Goal: Task Accomplishment & Management: Manage account settings

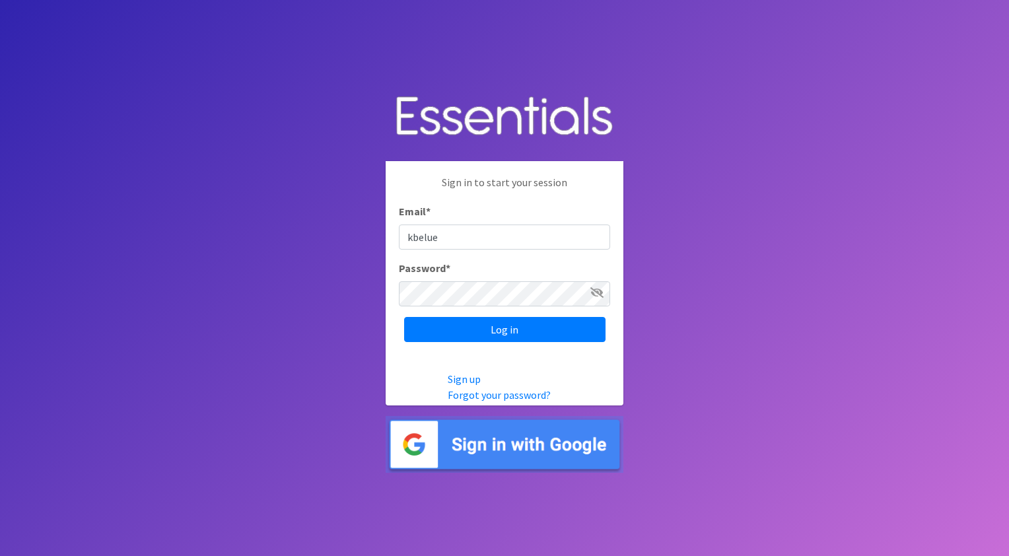
type input "[EMAIL_ADDRESS][DOMAIN_NAME]"
click at [563, 333] on input "Log in" at bounding box center [504, 329] width 201 height 25
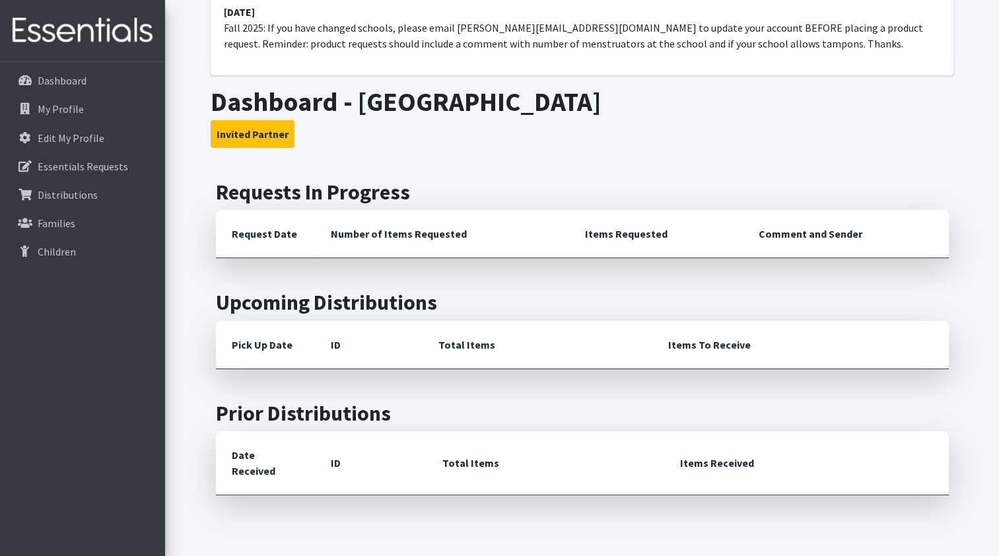
scroll to position [44, 0]
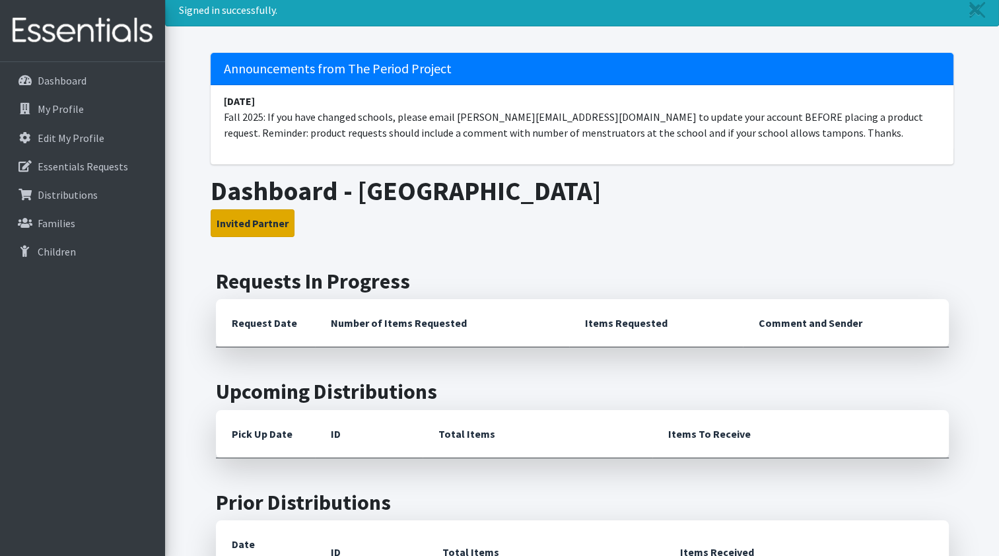
click at [257, 227] on button "Invited Partner" at bounding box center [253, 223] width 84 height 28
click at [276, 313] on th "Request Date" at bounding box center [265, 323] width 99 height 48
click at [269, 328] on th "Request Date" at bounding box center [265, 323] width 99 height 48
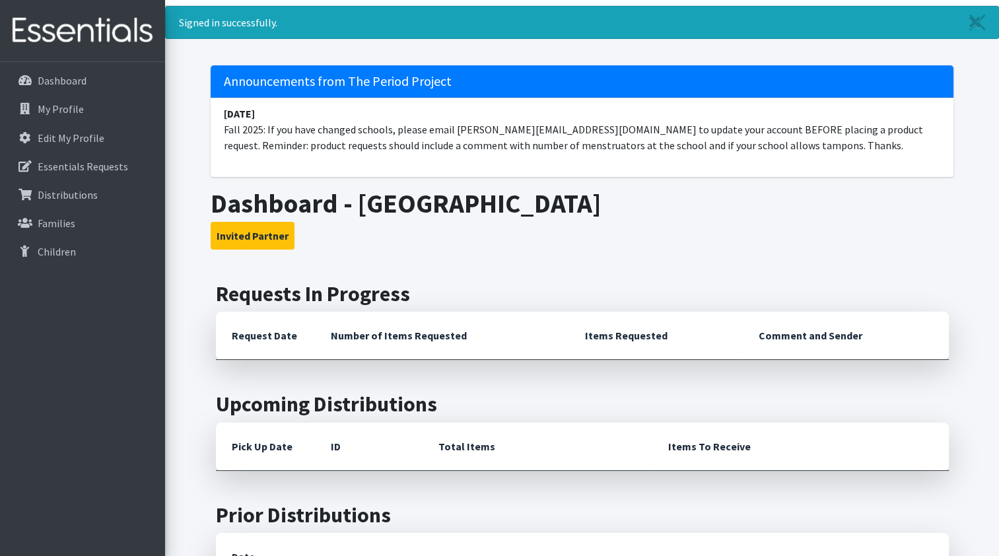
scroll to position [0, 0]
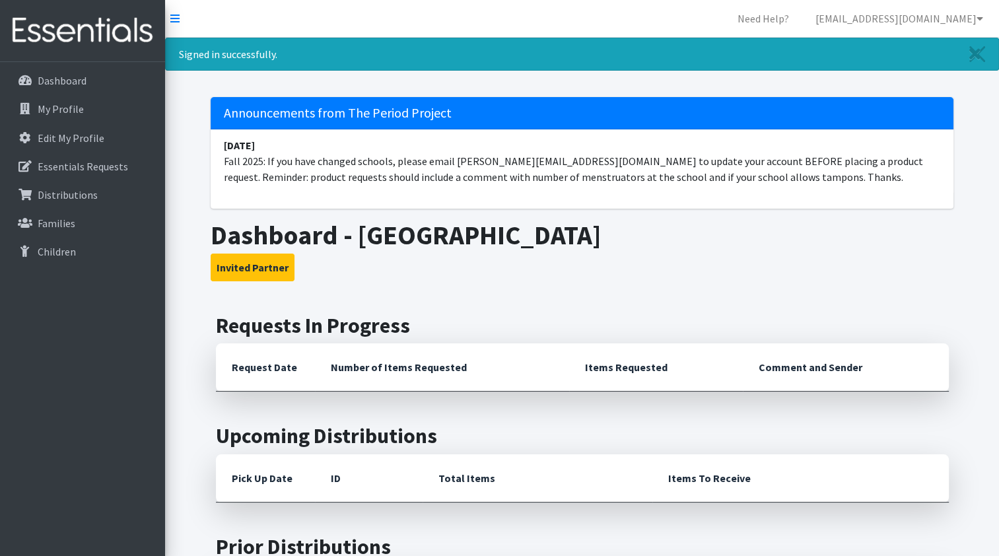
click at [275, 361] on th "Request Date" at bounding box center [265, 367] width 99 height 48
click at [313, 328] on h2 "Requests In Progress" at bounding box center [582, 325] width 733 height 25
click at [388, 330] on h2 "Requests In Progress" at bounding box center [582, 325] width 733 height 25
click at [485, 279] on h3 "Invited Partner" at bounding box center [582, 268] width 743 height 28
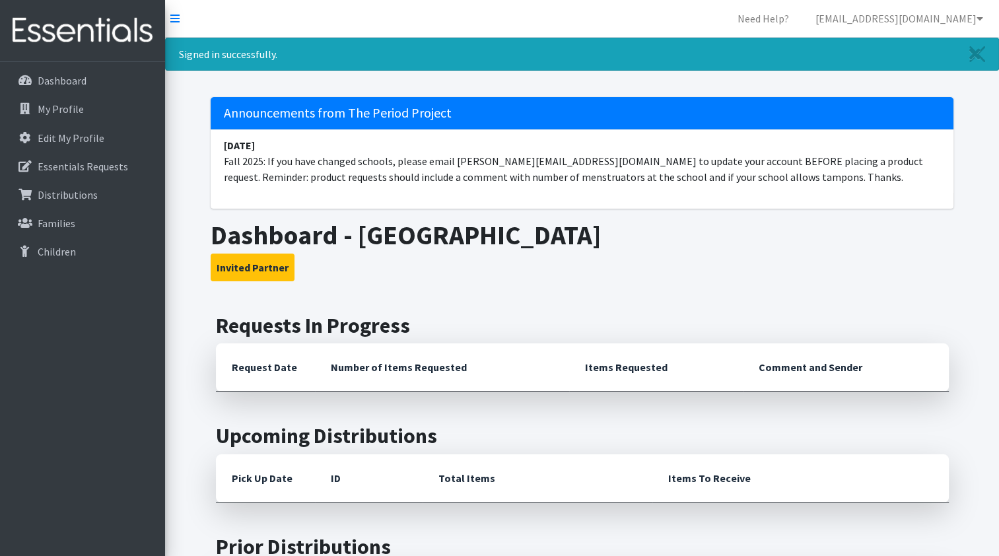
drag, startPoint x: 485, startPoint y: 279, endPoint x: 444, endPoint y: 321, distance: 58.8
click at [444, 321] on h2 "Requests In Progress" at bounding box center [582, 325] width 733 height 25
click at [55, 160] on p "Essentials Requests" at bounding box center [83, 166] width 90 height 13
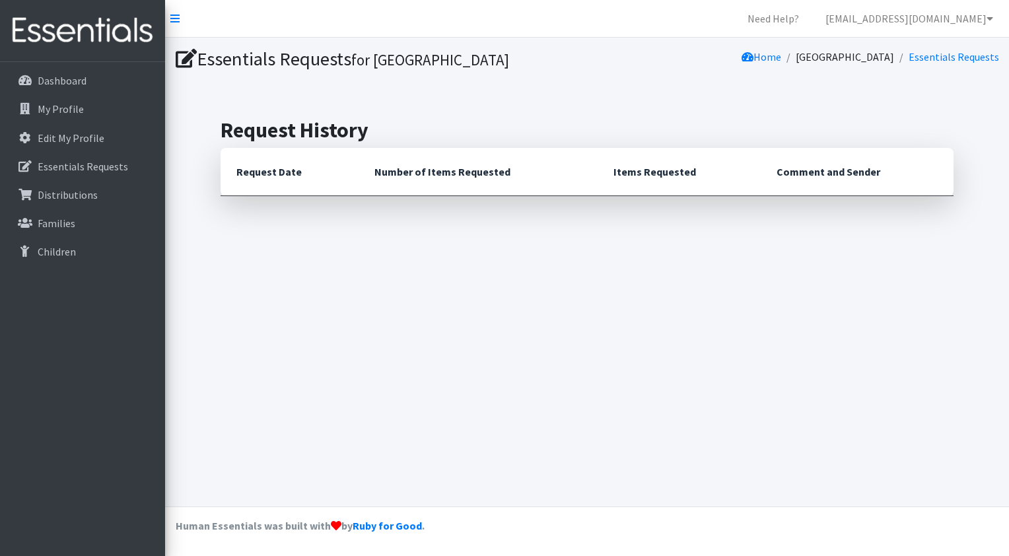
click at [287, 172] on th "Request Date" at bounding box center [290, 172] width 138 height 48
click at [273, 229] on div "Essentials Requests for Cliffdale Elementary School Home Cliffdale Elementary S…" at bounding box center [587, 272] width 844 height 469
click at [442, 172] on th "Number of Items Requested" at bounding box center [478, 172] width 239 height 48
click at [80, 197] on p "Distributions" at bounding box center [68, 194] width 60 height 13
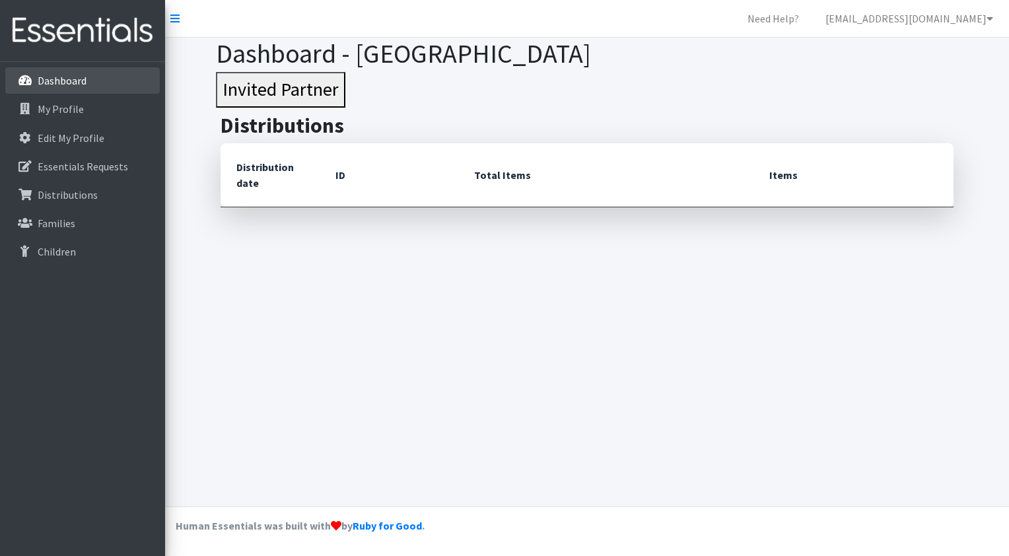
click at [87, 81] on link "Dashboard" at bounding box center [82, 80] width 155 height 26
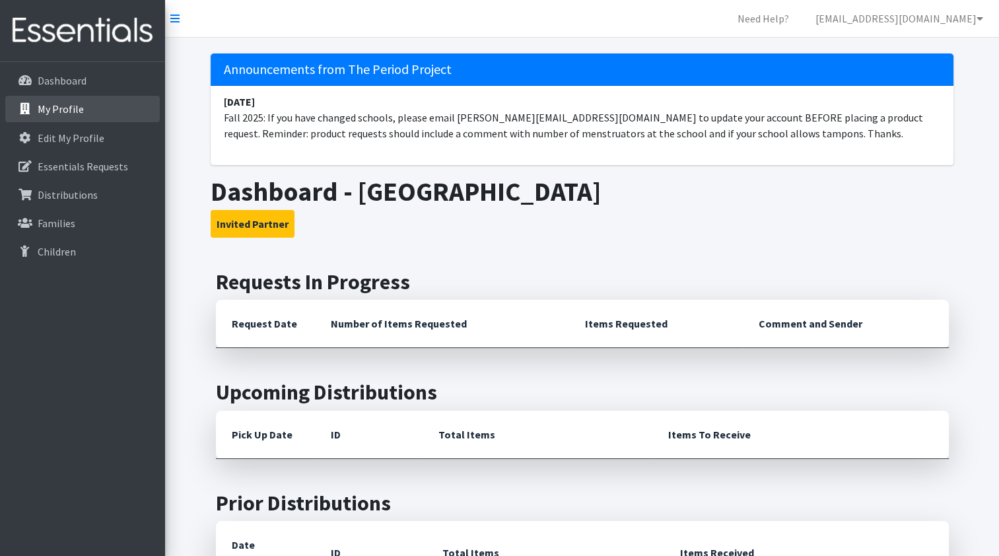
click at [40, 108] on p "My Profile" at bounding box center [61, 108] width 46 height 13
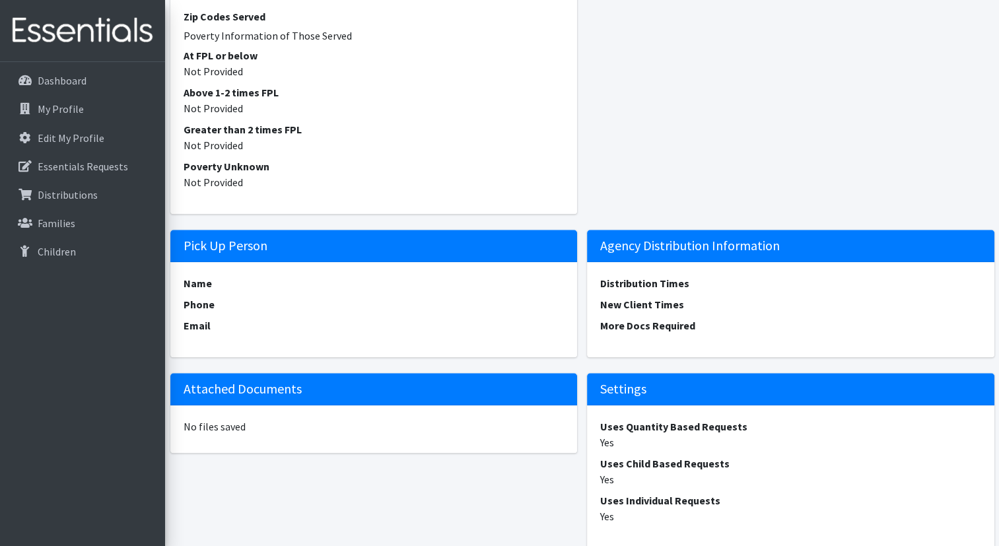
scroll to position [892, 0]
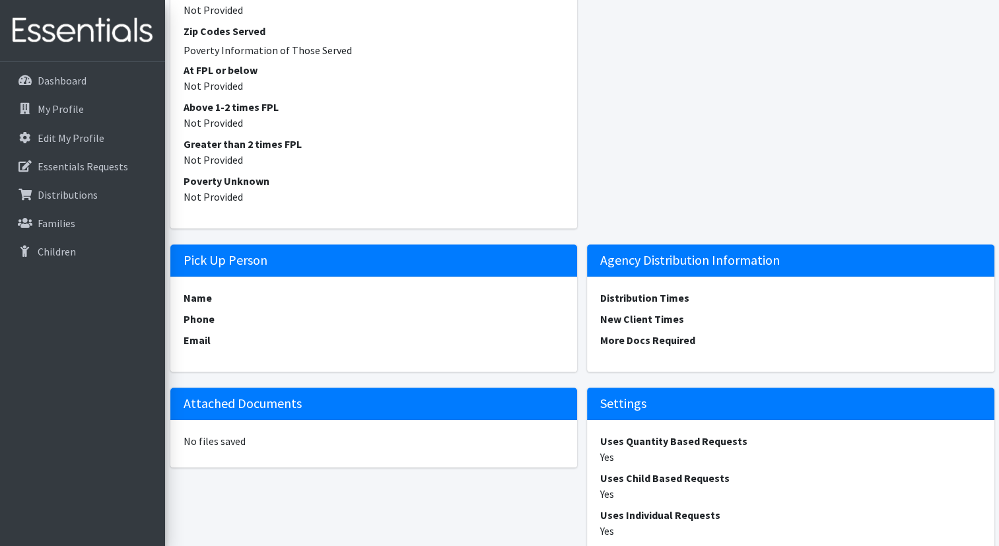
click at [259, 284] on div "Name Phone Email" at bounding box center [373, 324] width 407 height 95
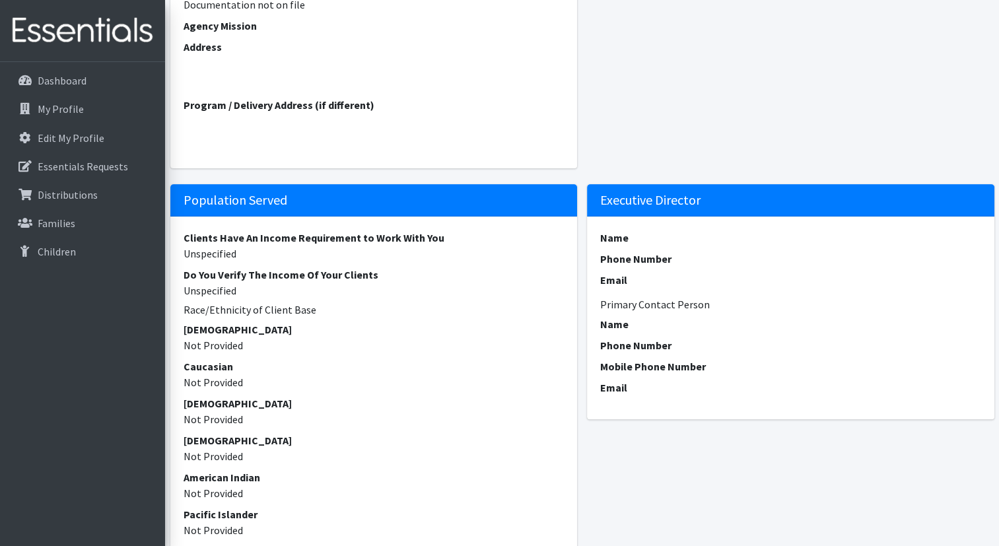
scroll to position [0, 0]
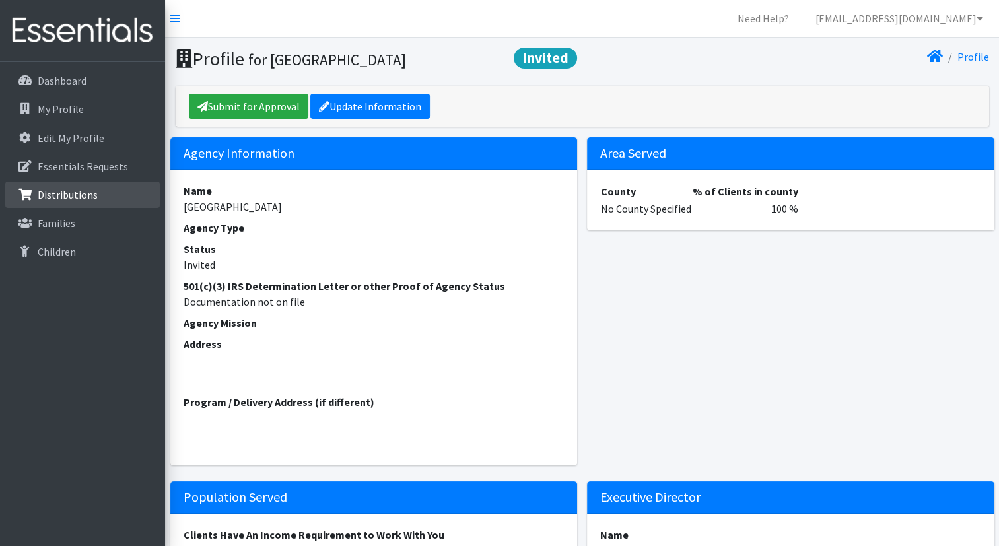
click at [77, 189] on p "Distributions" at bounding box center [68, 194] width 60 height 13
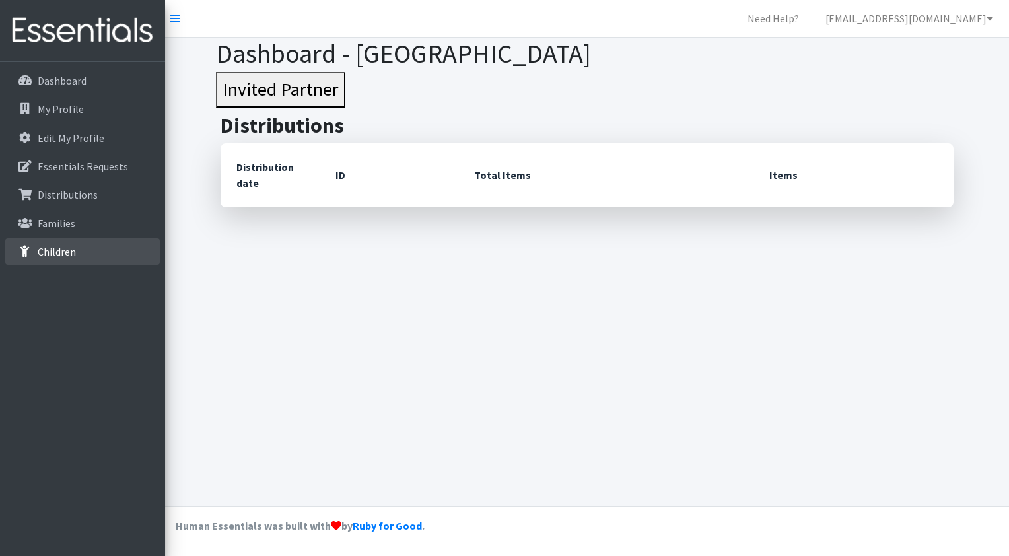
click at [52, 250] on p "Children" at bounding box center [57, 251] width 38 height 13
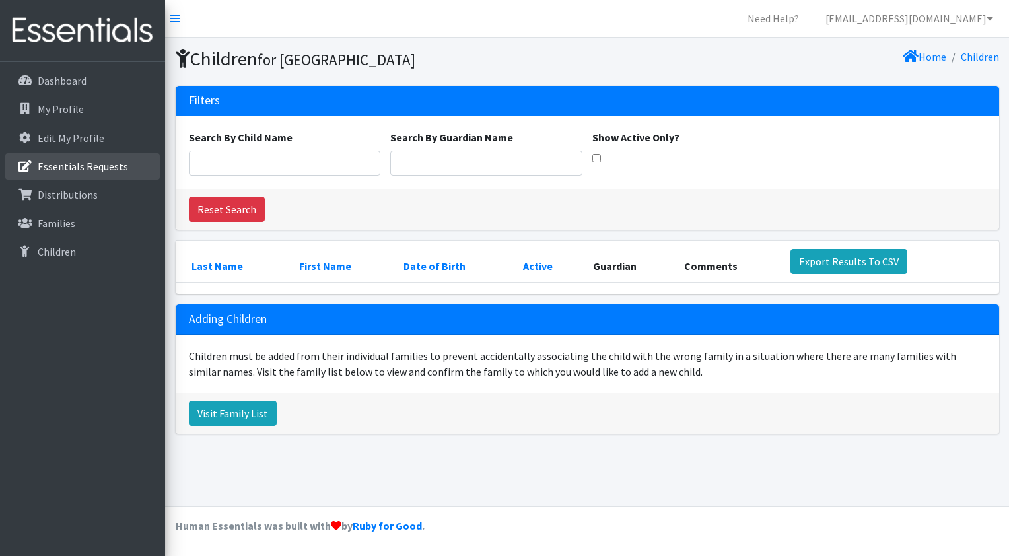
click at [75, 164] on p "Essentials Requests" at bounding box center [83, 166] width 90 height 13
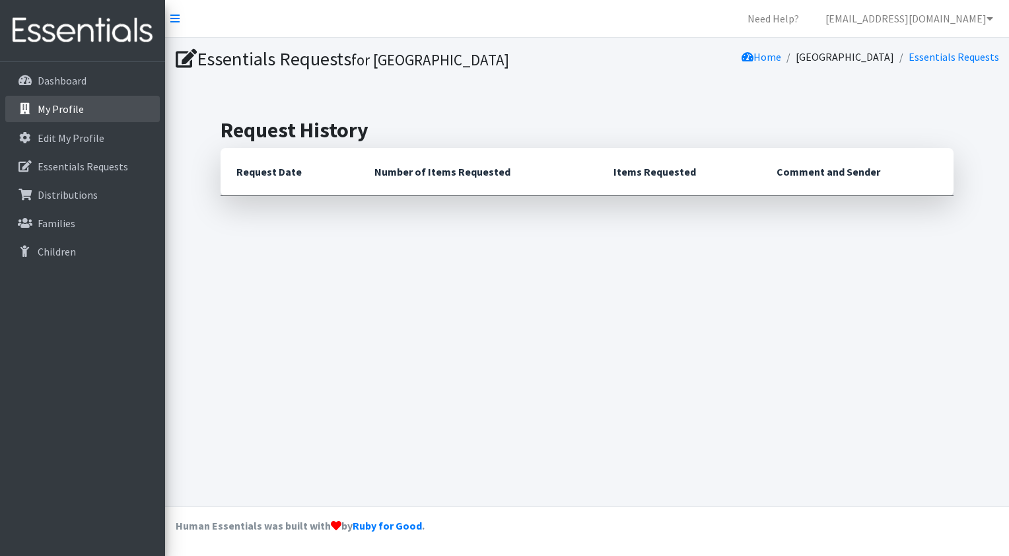
click at [77, 115] on p "My Profile" at bounding box center [61, 108] width 46 height 13
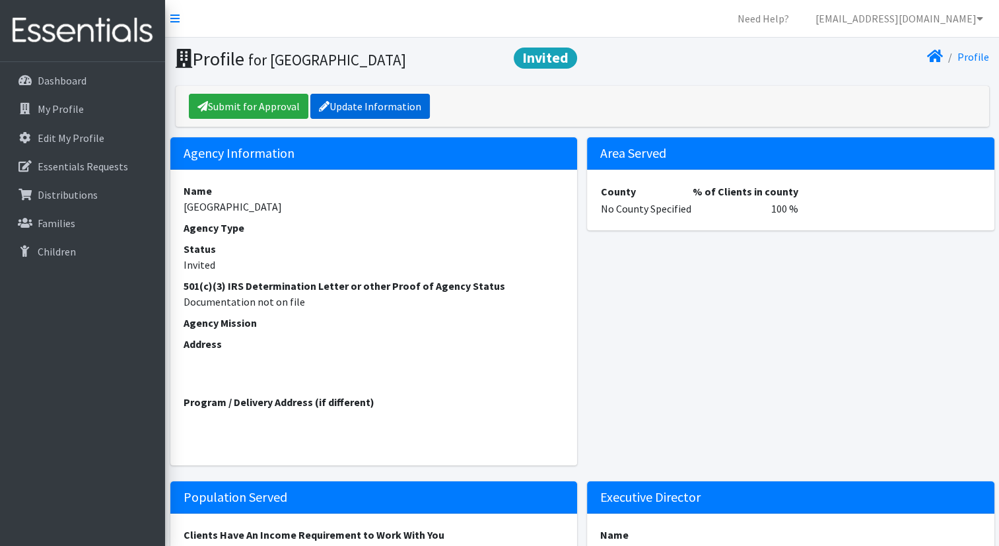
click at [359, 112] on link "Update Information" at bounding box center [370, 106] width 120 height 25
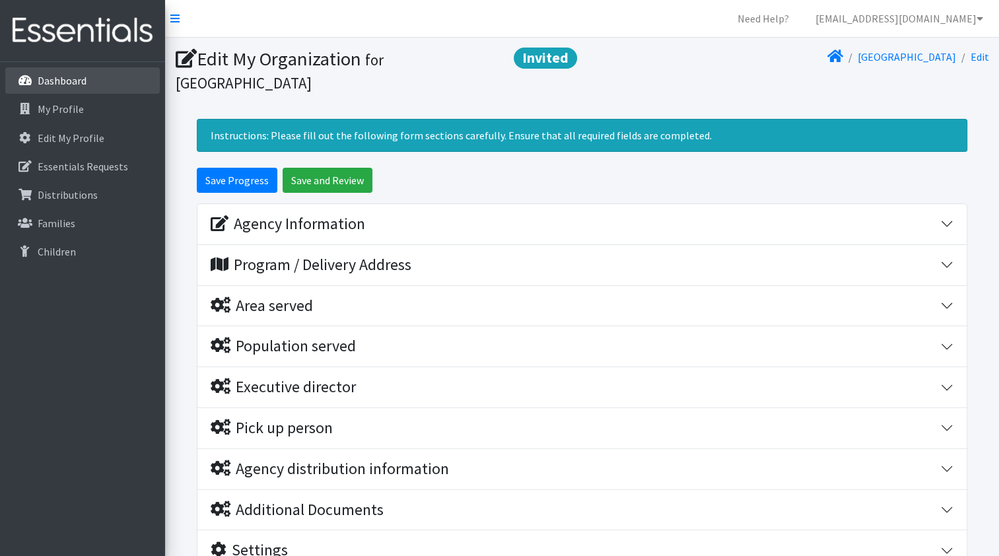
click at [78, 87] on p "Dashboard" at bounding box center [62, 80] width 49 height 13
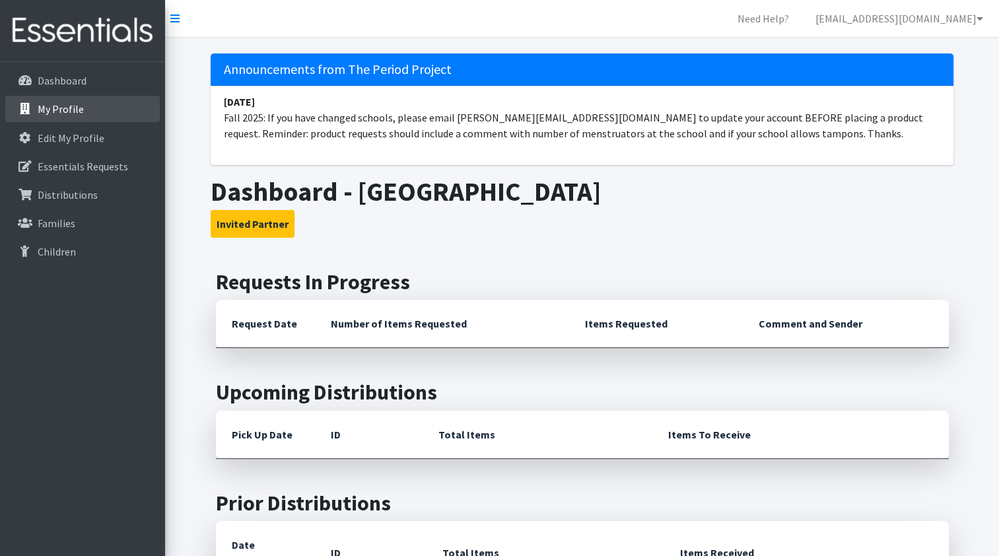
click at [50, 114] on p "My Profile" at bounding box center [61, 108] width 46 height 13
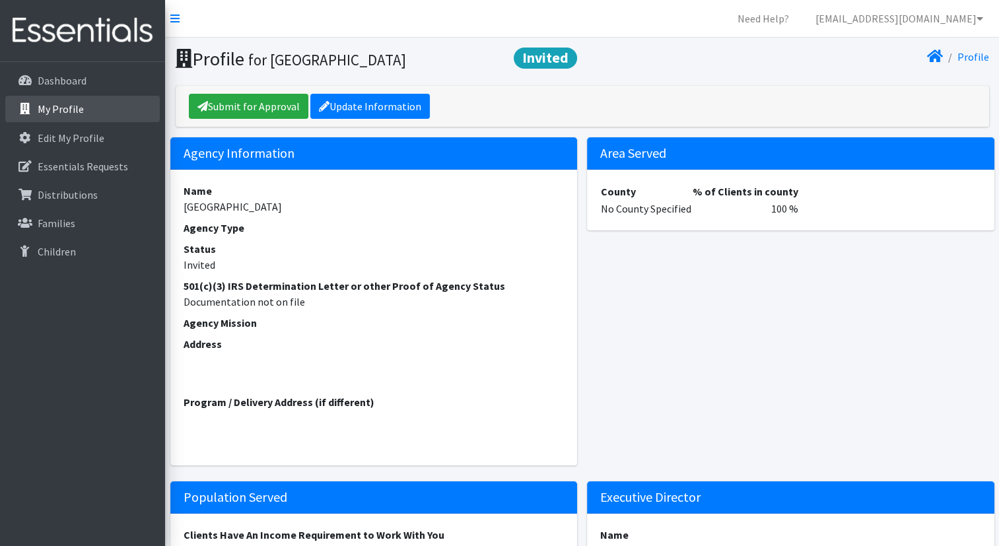
click at [66, 102] on p "My Profile" at bounding box center [61, 108] width 46 height 13
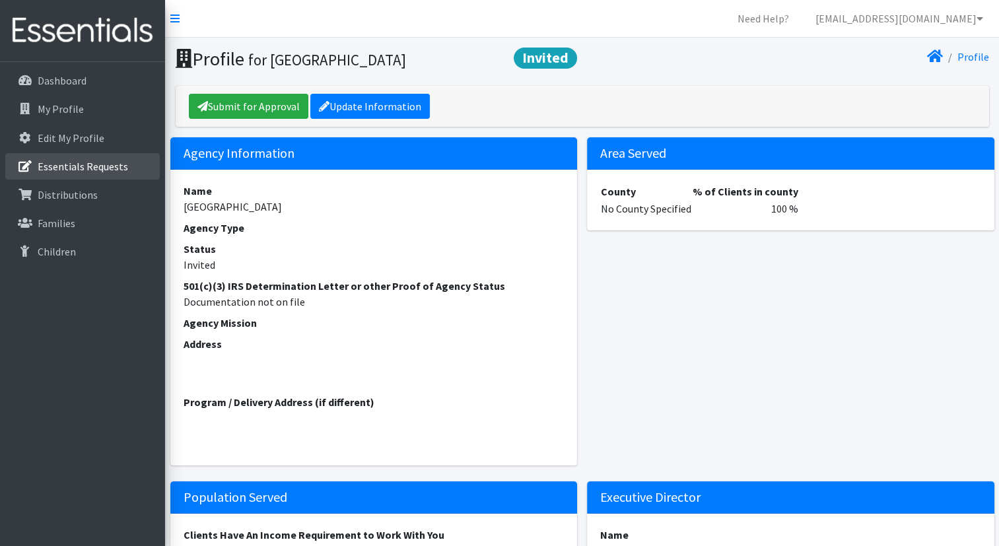
click at [85, 166] on p "Essentials Requests" at bounding box center [83, 166] width 90 height 13
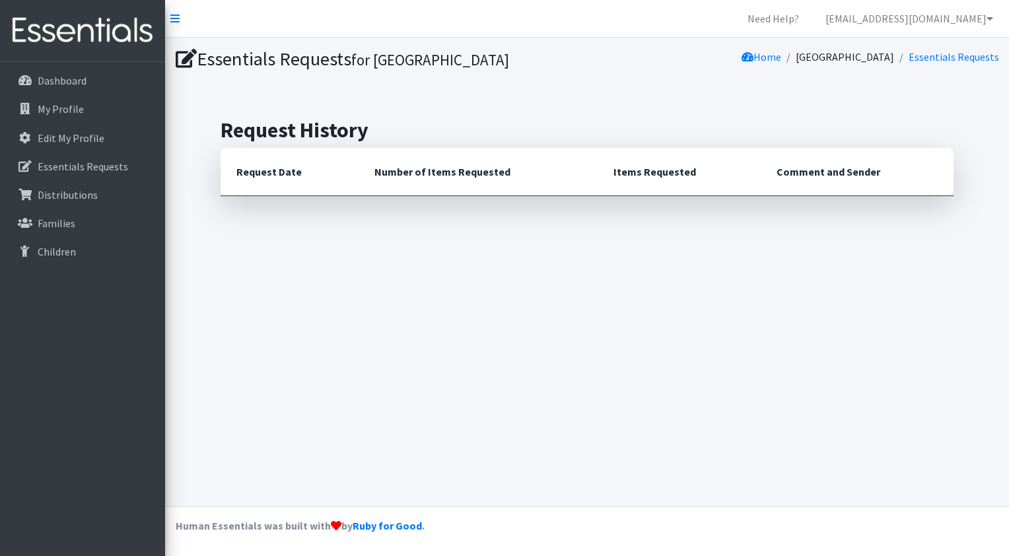
click at [259, 173] on th "Request Date" at bounding box center [290, 172] width 138 height 48
click at [82, 138] on p "Edit My Profile" at bounding box center [71, 137] width 67 height 13
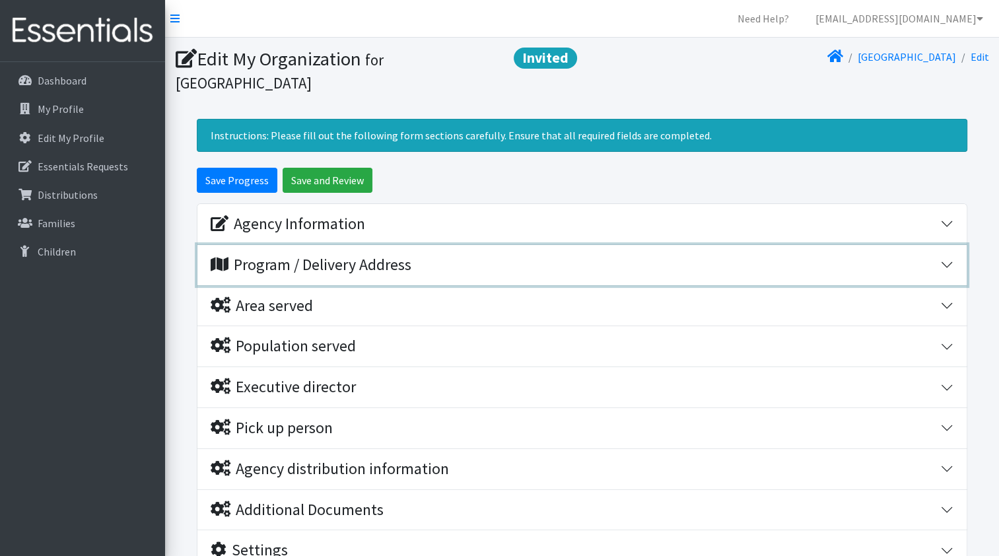
click at [317, 265] on div "Program / Delivery Address" at bounding box center [311, 265] width 201 height 19
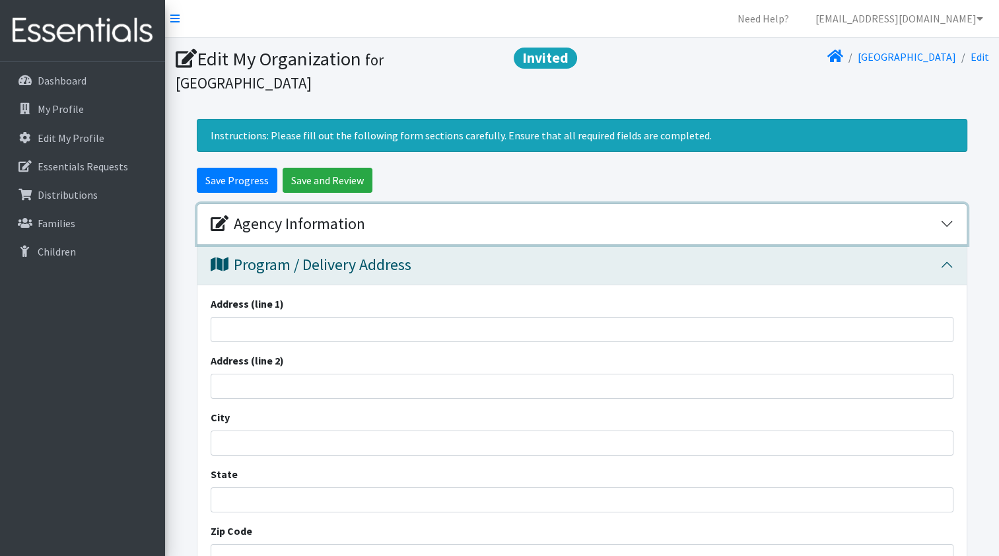
click at [320, 229] on div "Agency Information" at bounding box center [288, 224] width 155 height 19
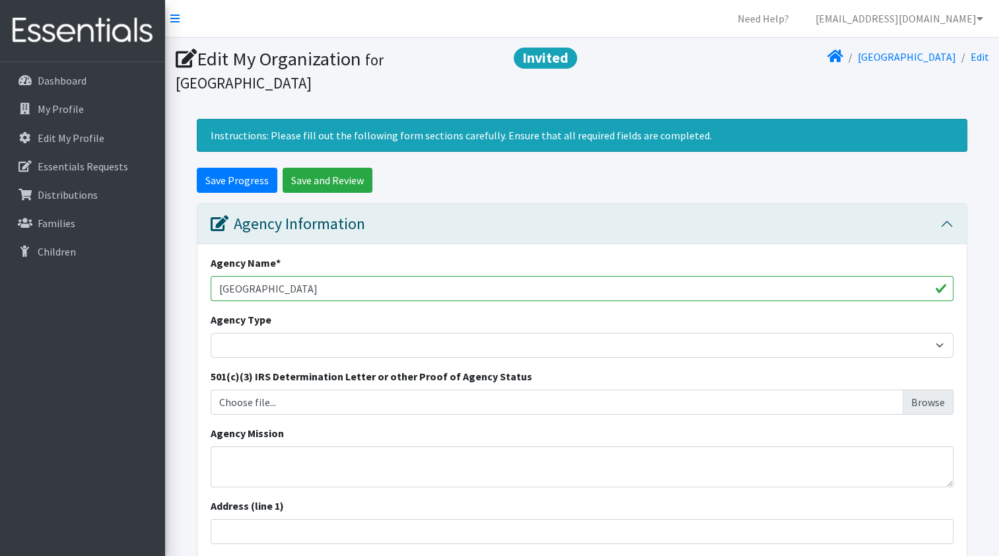
click at [342, 288] on input "[GEOGRAPHIC_DATA]" at bounding box center [582, 288] width 743 height 25
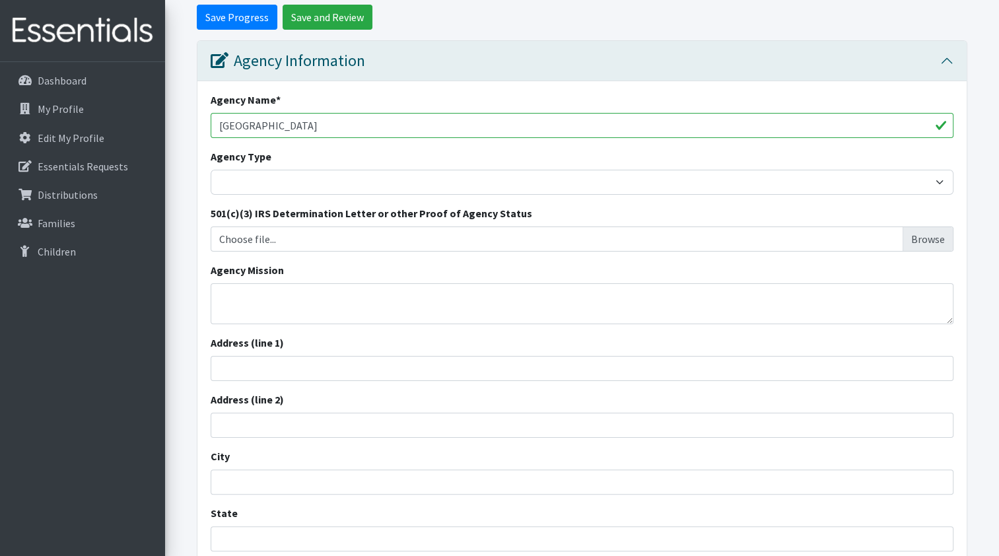
scroll to position [198, 0]
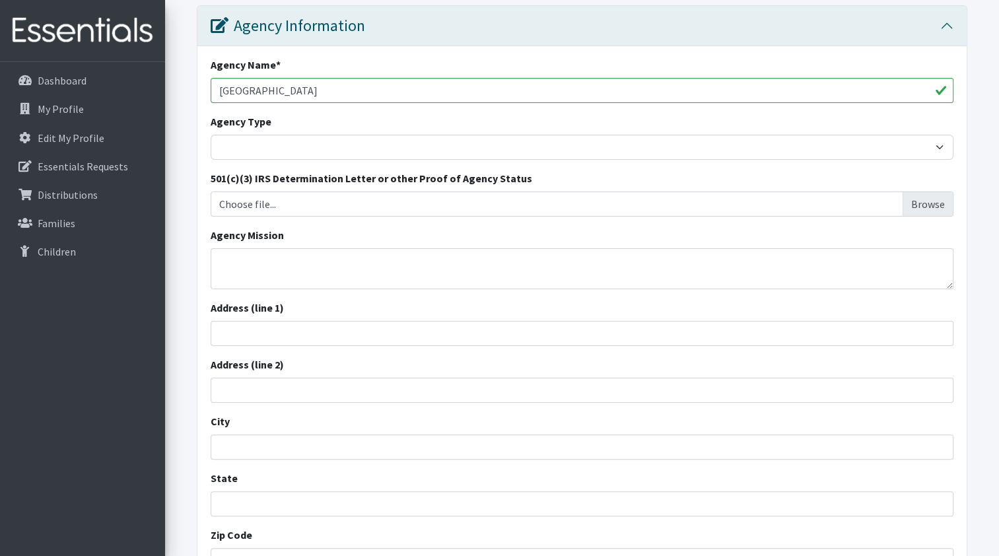
type input "Clifdale Middle School"
click at [230, 328] on input "Address (line 1)" at bounding box center [582, 333] width 743 height 25
type input "451 Heritage Hills Drive"
type input "Spartanburg"
type input "29307"
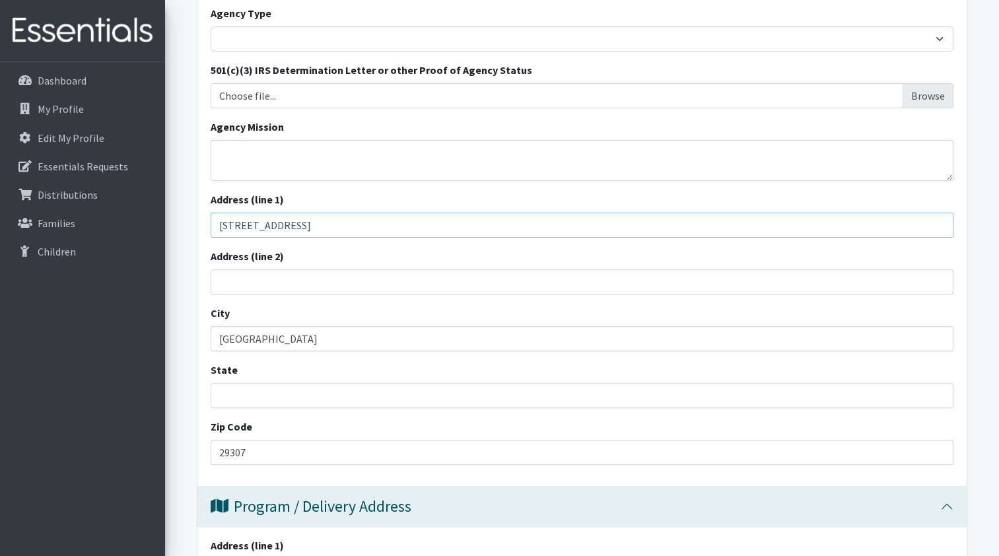
scroll to position [330, 0]
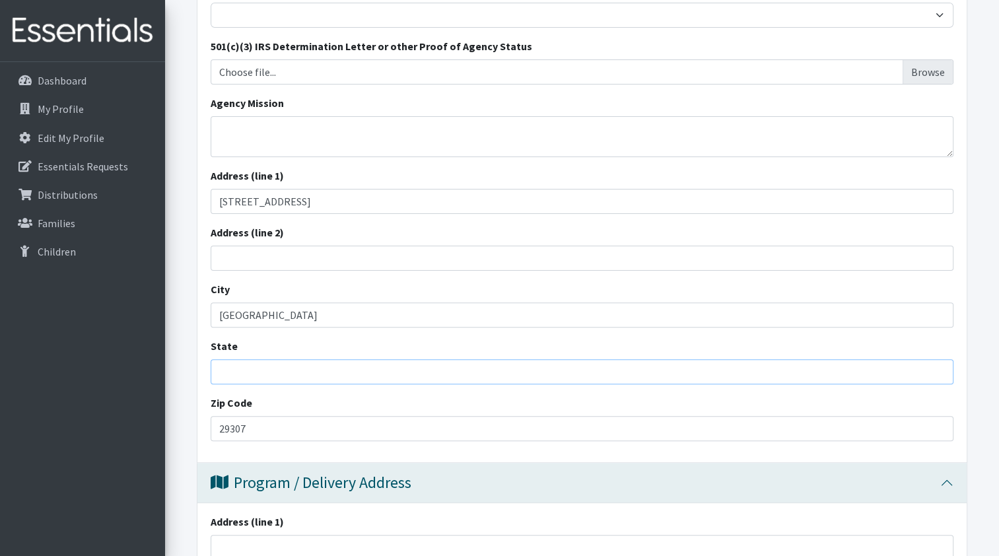
click at [225, 370] on input "State" at bounding box center [582, 371] width 743 height 25
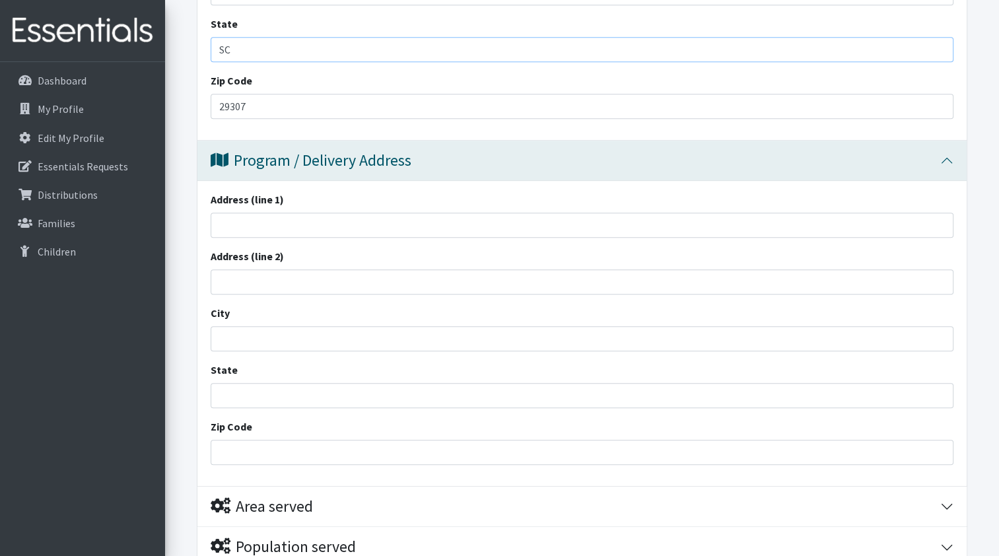
scroll to position [660, 0]
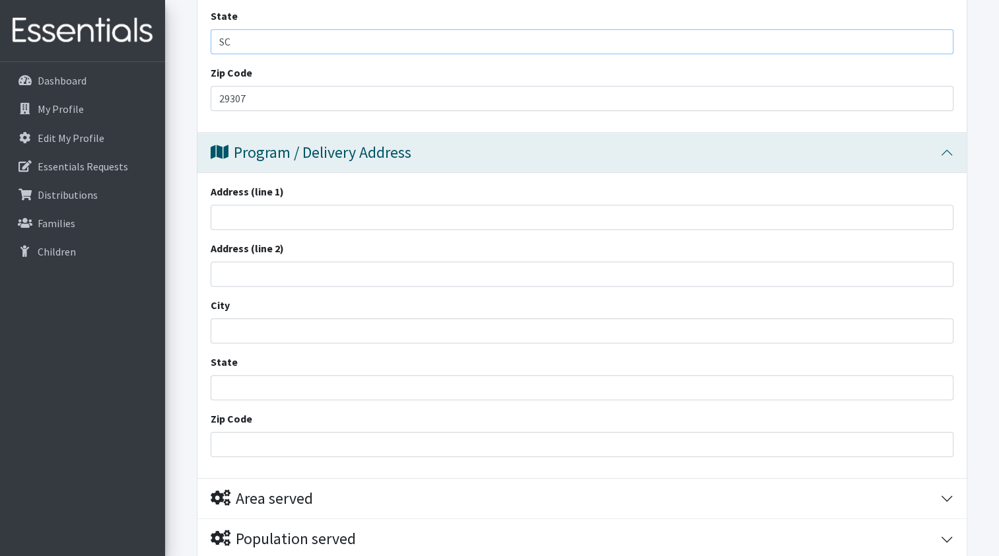
type input "SC"
click at [221, 223] on input "Address (line 1)" at bounding box center [582, 217] width 743 height 25
type input "451 Heritage Hills Drive"
type input "Spartanburg"
type input "29307"
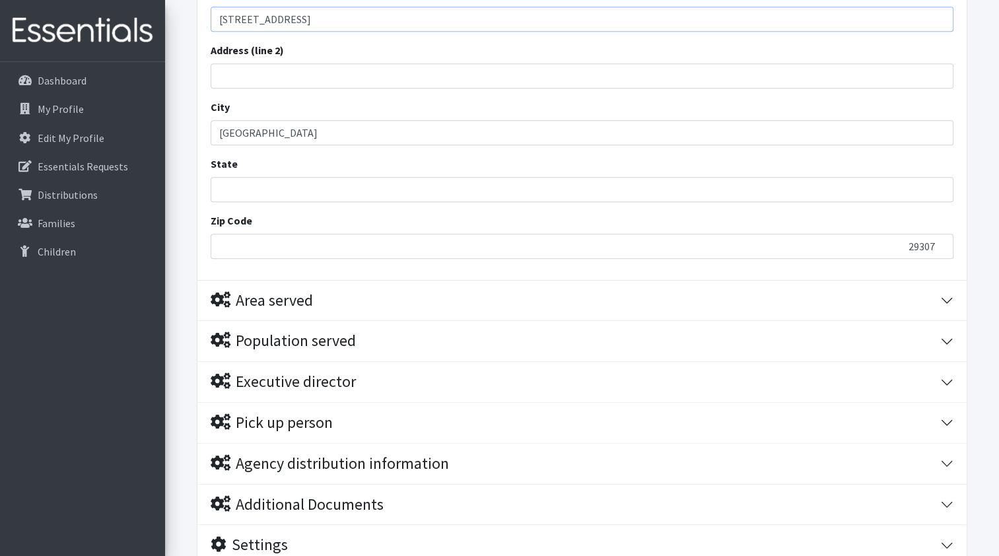
scroll to position [967, 0]
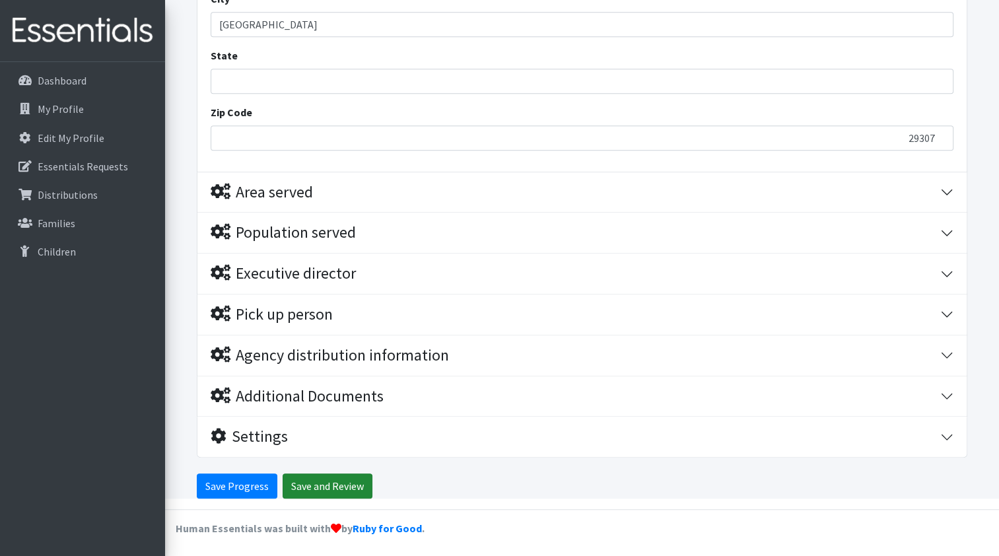
click at [296, 485] on input "Save and Review" at bounding box center [328, 485] width 90 height 25
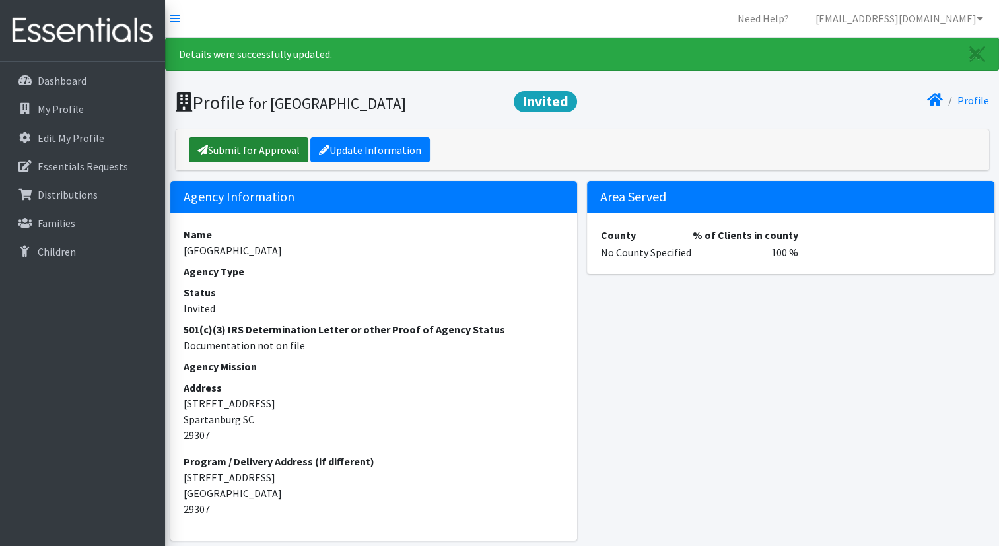
click at [260, 152] on link "Submit for Approval" at bounding box center [249, 149] width 120 height 25
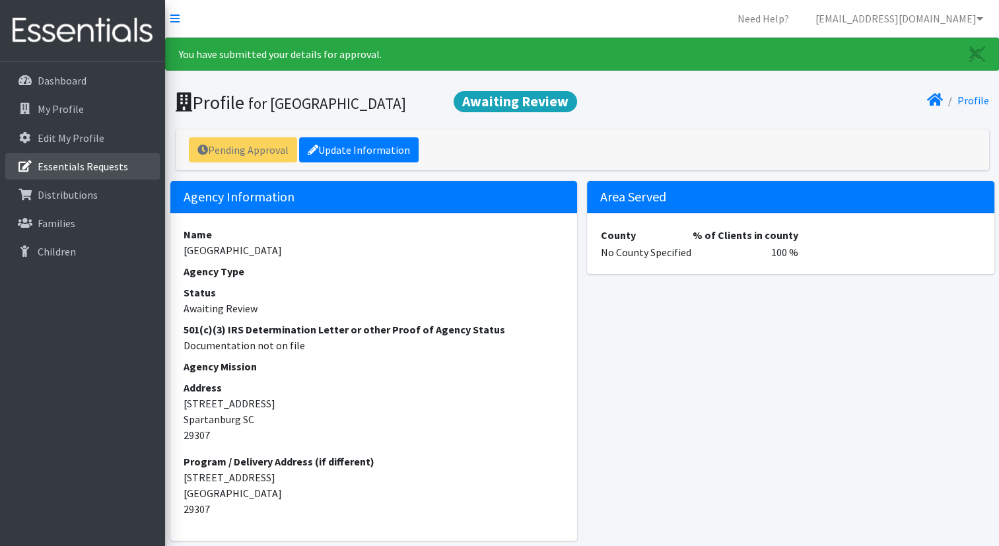
click at [96, 172] on p "Essentials Requests" at bounding box center [83, 166] width 90 height 13
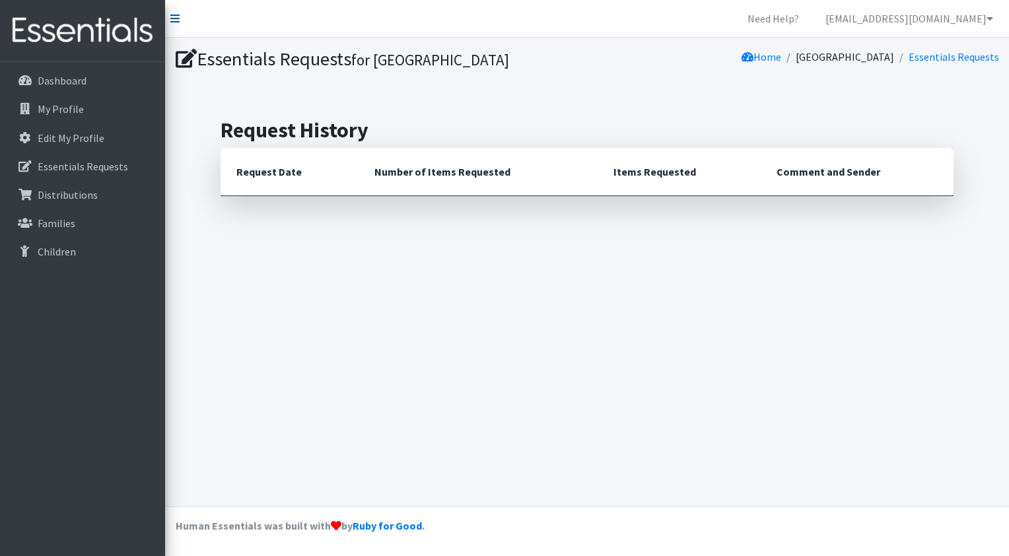
click at [174, 15] on icon at bounding box center [174, 18] width 9 height 11
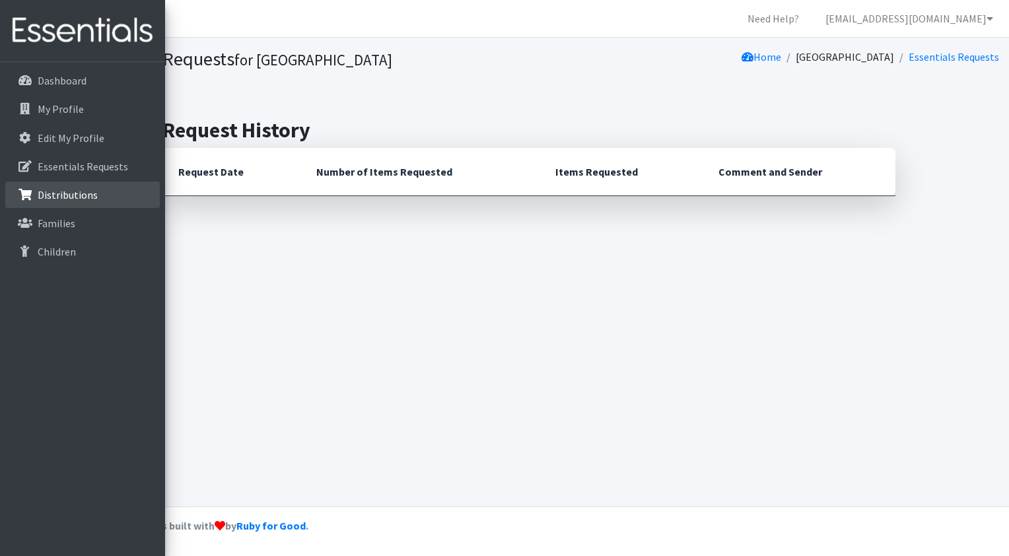
click at [38, 192] on p "Distributions" at bounding box center [38, 195] width 0 height 16
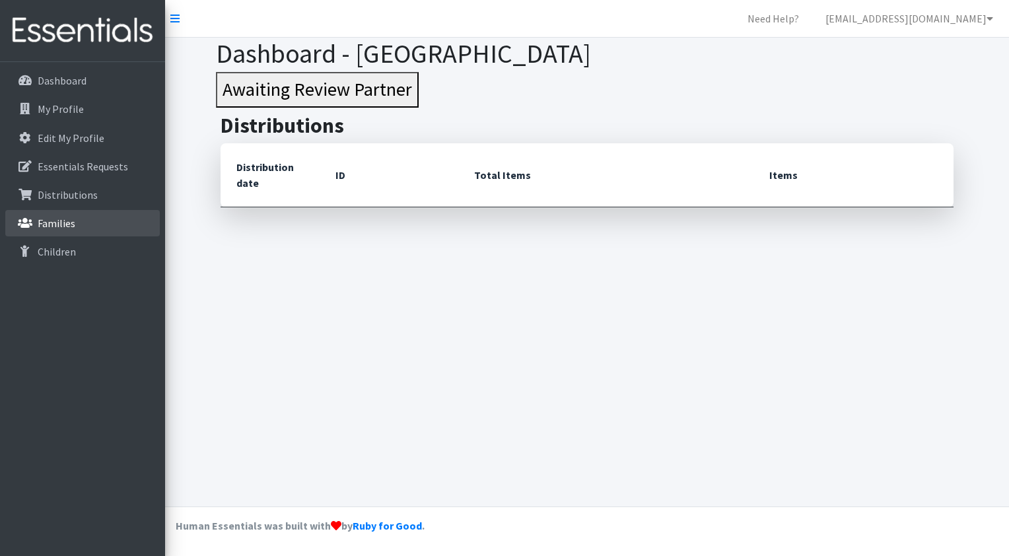
click at [46, 219] on p "Families" at bounding box center [57, 223] width 38 height 13
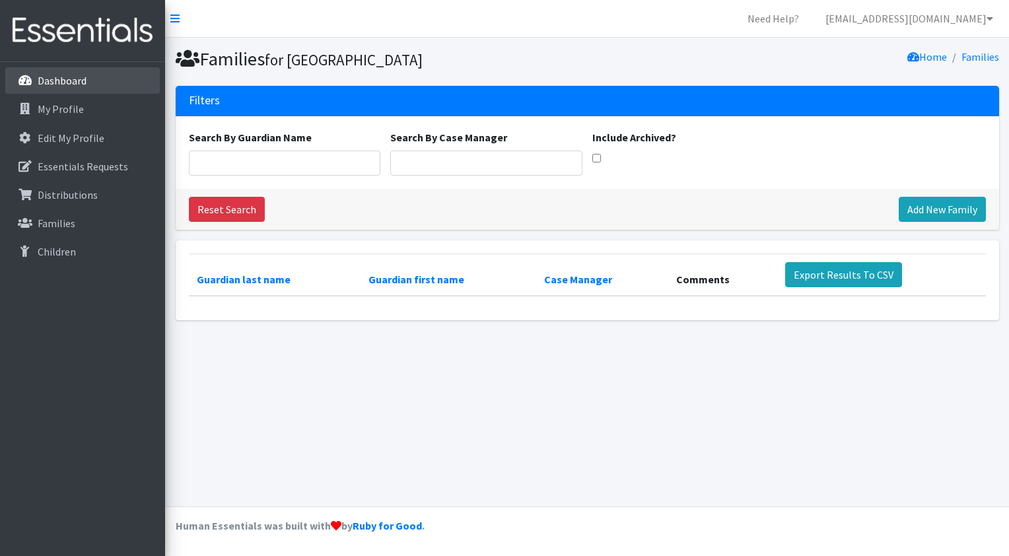
click at [73, 82] on p "Dashboard" at bounding box center [62, 80] width 49 height 13
